Goal: Task Accomplishment & Management: Manage account settings

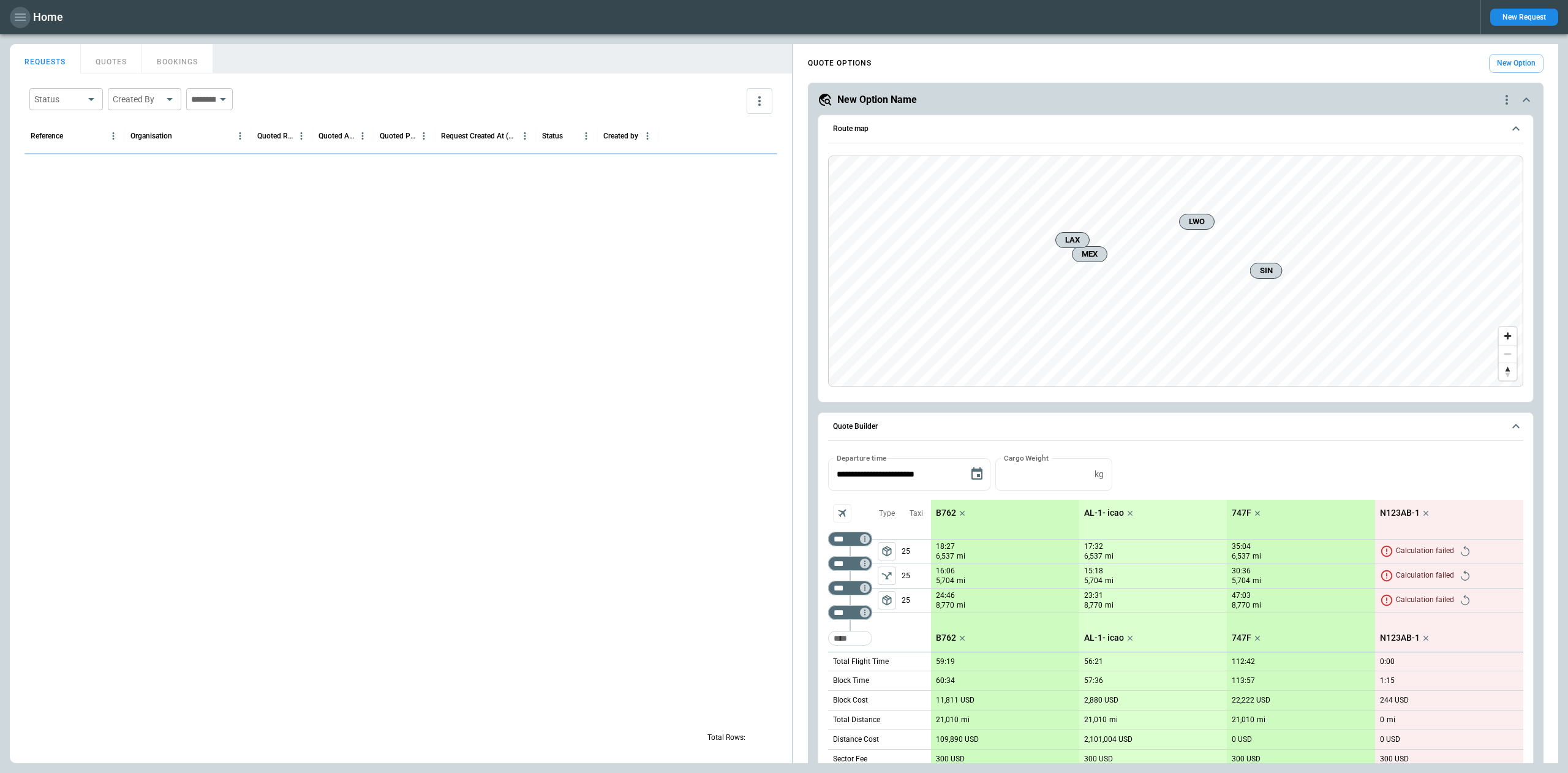
click at [19, 17] on icon "button" at bounding box center [19, 17] width 11 height 8
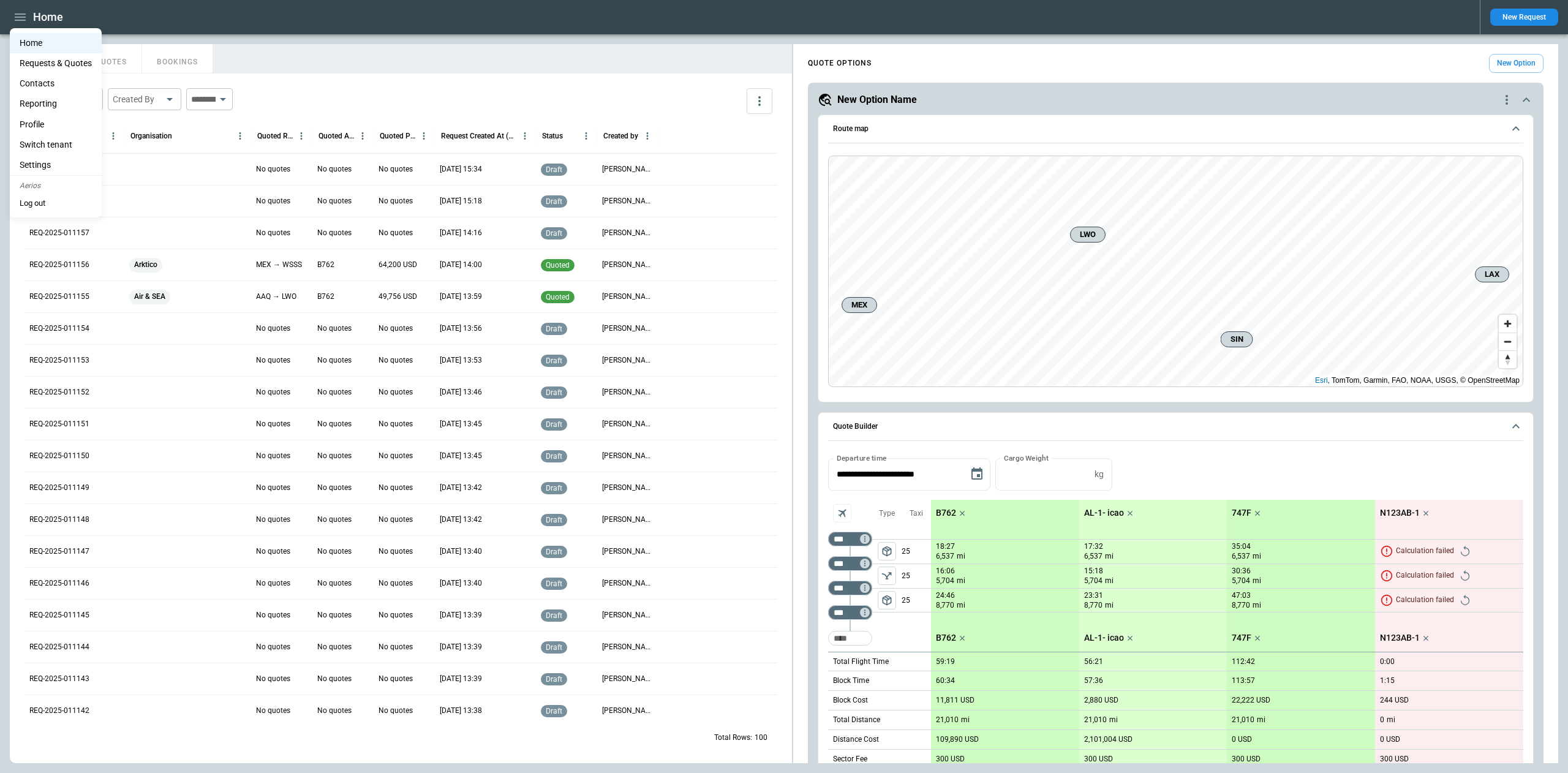
click at [58, 125] on li "Profile" at bounding box center [56, 124] width 92 height 20
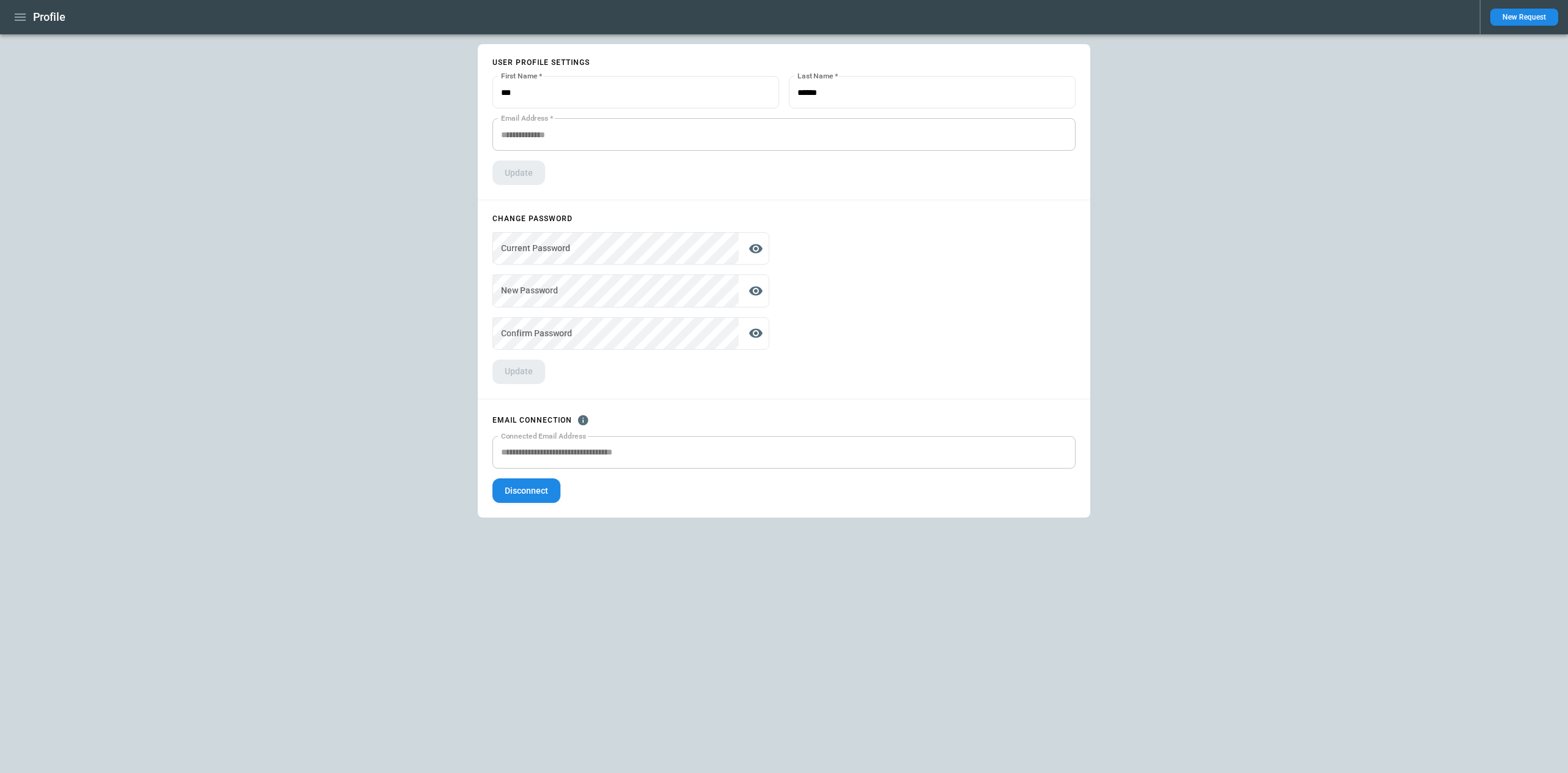
click at [545, 495] on button "Disconnect" at bounding box center [526, 491] width 68 height 25
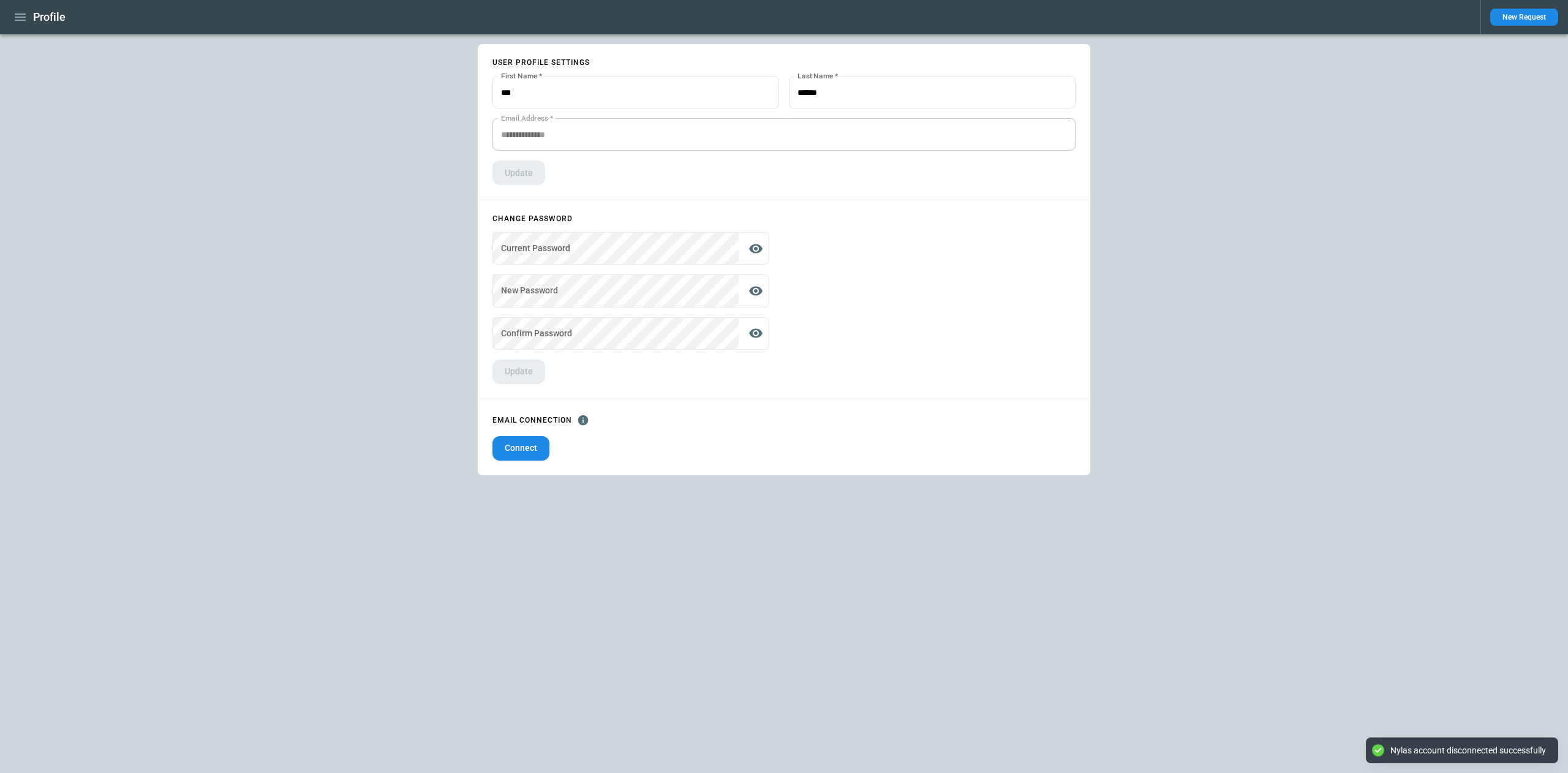
click at [529, 446] on button "Connect" at bounding box center [520, 448] width 57 height 25
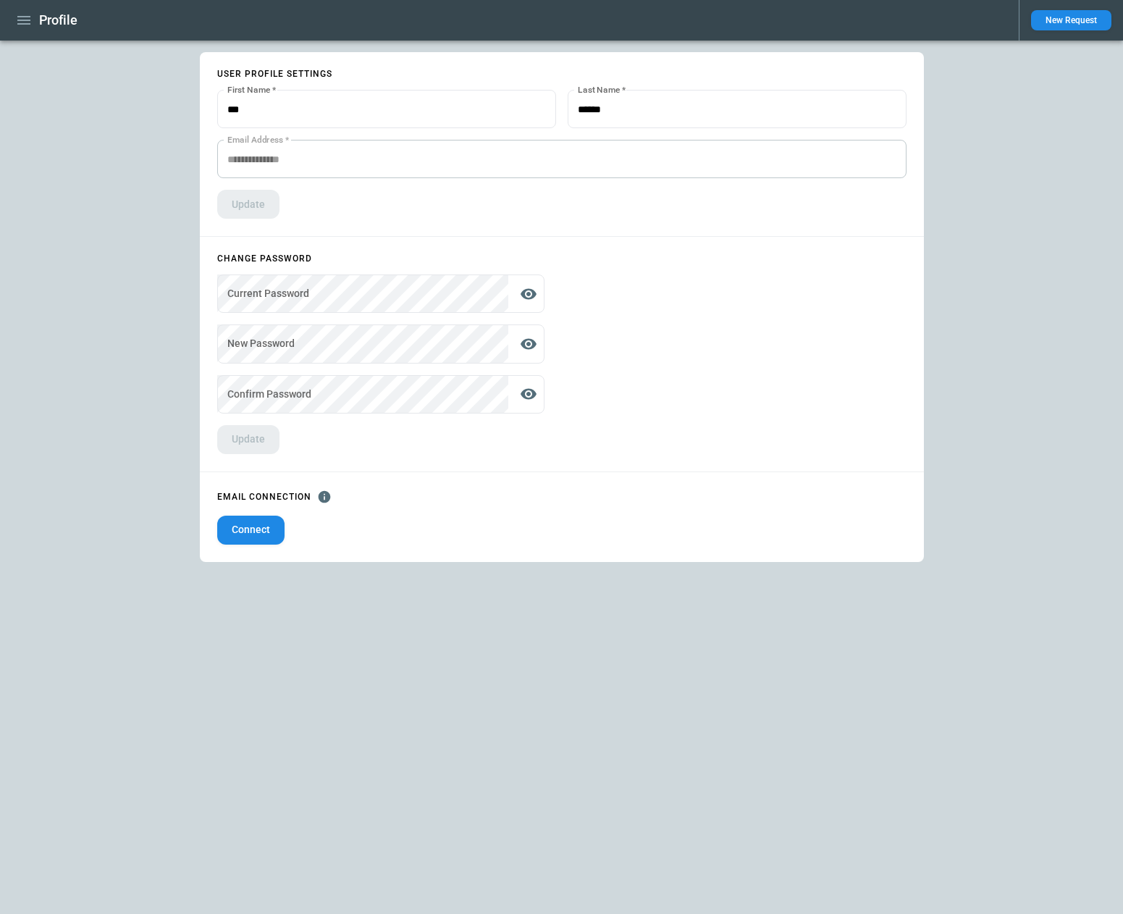
drag, startPoint x: 368, startPoint y: 582, endPoint x: 321, endPoint y: 562, distance: 51.0
click at [364, 581] on div "**********" at bounding box center [561, 477] width 1123 height 873
click at [269, 533] on button "Connect" at bounding box center [250, 530] width 67 height 29
